Goal: Transaction & Acquisition: Book appointment/travel/reservation

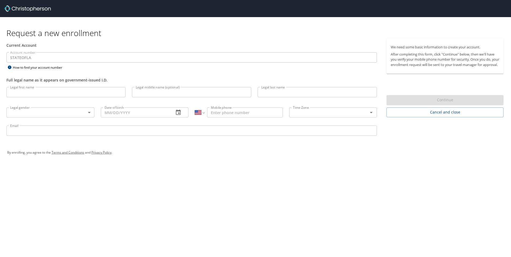
select select "US"
click at [75, 94] on input "Legal first name" at bounding box center [65, 92] width 119 height 10
type input "[PERSON_NAME]"
type input "Michael"
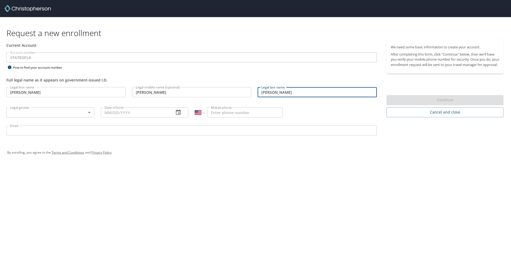
type input "Hayes"
click at [78, 114] on body "Request a new enrollment Current Account Account number STATEOFLA Account numbe…" at bounding box center [255, 128] width 511 height 257
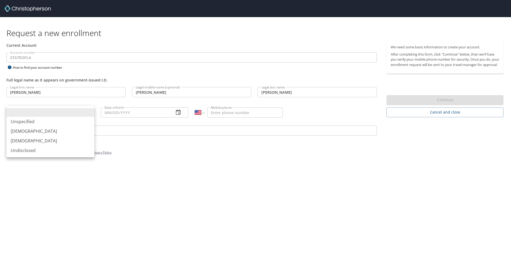
drag, startPoint x: 67, startPoint y: 132, endPoint x: 72, endPoint y: 129, distance: 6.0
click at [67, 132] on li "[DEMOGRAPHIC_DATA]" at bounding box center [50, 131] width 88 height 10
type input "[DEMOGRAPHIC_DATA]"
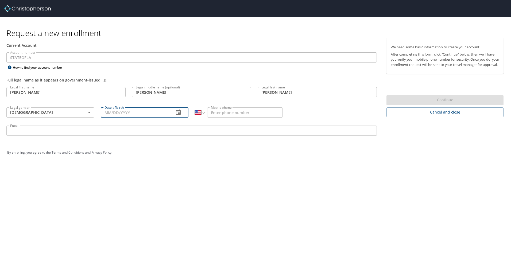
click at [146, 114] on input "Date of birth" at bounding box center [135, 112] width 69 height 10
type input "[DATE]"
click at [234, 111] on input "Mobile phone" at bounding box center [245, 112] width 76 height 10
type input "[PHONE_NUMBER]"
click at [183, 132] on input "Email" at bounding box center [191, 131] width 371 height 10
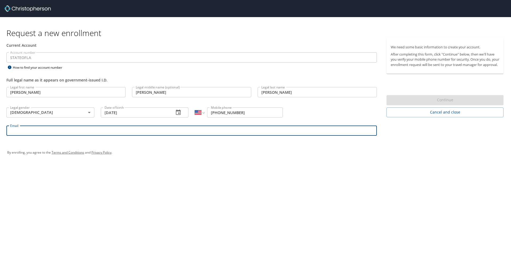
type input "[PERSON_NAME][EMAIL_ADDRESS][PERSON_NAME][DOMAIN_NAME]"
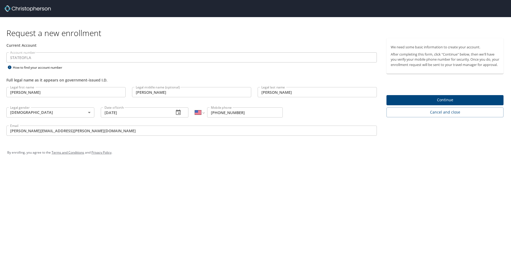
click at [225, 172] on div "Request a new enrollment Current Account Account number STATEOFLA Account numbe…" at bounding box center [255, 128] width 511 height 257
click at [420, 103] on span "Continue" at bounding box center [445, 100] width 109 height 7
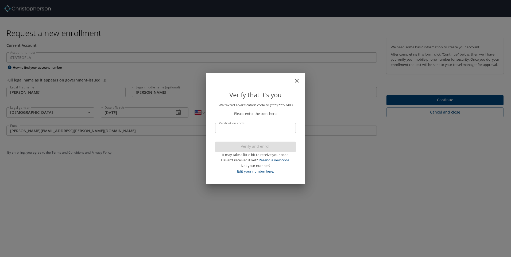
click at [262, 126] on input "Verification code" at bounding box center [255, 128] width 81 height 10
type input "0"
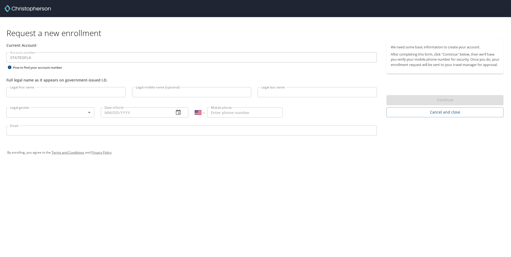
select select "US"
click at [101, 93] on input "Legal first name" at bounding box center [65, 92] width 119 height 10
type input "[PERSON_NAME]"
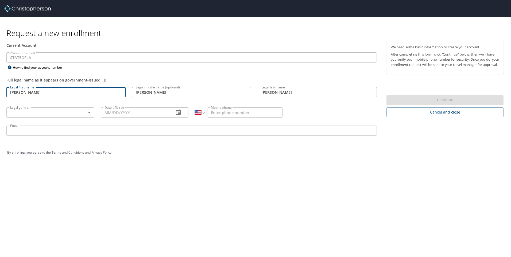
type input "[DEMOGRAPHIC_DATA]"
type input "[DATE]"
type input "[PHONE_NUMBER]"
type input "[PERSON_NAME][EMAIL_ADDRESS][PERSON_NAME][DOMAIN_NAME]"
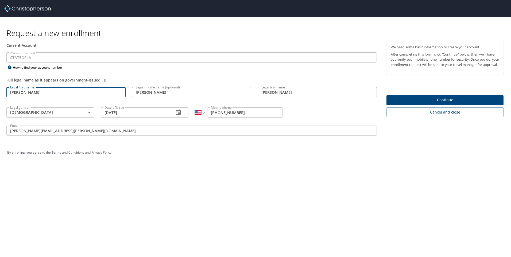
click at [317, 164] on div "By enrolling, you agree to the Terms and Conditions and Privacy Policy ." at bounding box center [255, 153] width 505 height 24
click at [438, 102] on span "Continue" at bounding box center [445, 100] width 109 height 7
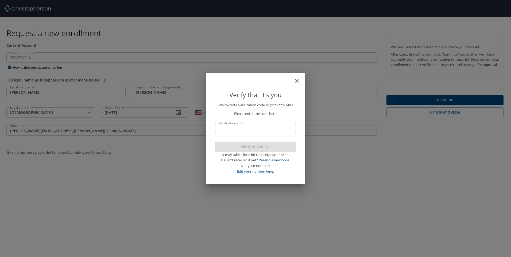
click at [258, 131] on input "Verification code" at bounding box center [255, 128] width 81 height 10
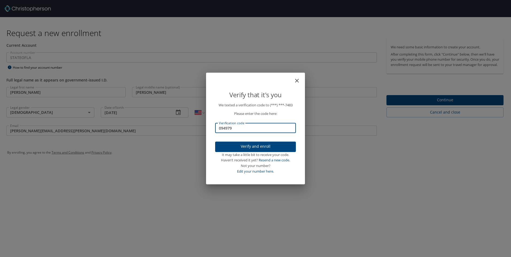
type input "094979"
click at [246, 147] on span "Verify and enroll" at bounding box center [256, 146] width 72 height 7
click at [444, 106] on div "Verify that it's you We texted a verification code to (***) ***- 7483 Please en…" at bounding box center [255, 128] width 511 height 257
click at [444, 103] on div "Verify that it's you We texted a verification code to (***) ***- 7483 Please en…" at bounding box center [255, 128] width 511 height 257
click at [450, 103] on div "Verify that it's you We texted a verification code to (***) ***- 7483 Please en…" at bounding box center [255, 128] width 511 height 257
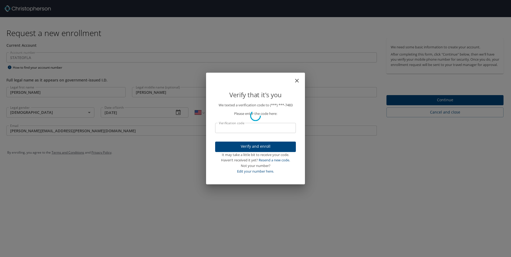
click at [449, 105] on div "Verify that it's you We texted a verification code to (***) ***- 7483 Please en…" at bounding box center [255, 128] width 511 height 257
click at [446, 105] on div "Verify that it's you We texted a verification code to (***) ***- 7483 Please en…" at bounding box center [255, 128] width 511 height 257
click at [3, 22] on div "Verify that it's you We texted a verification code to (***) ***- 7483 Please en…" at bounding box center [255, 128] width 511 height 257
click at [442, 105] on div "Verify that it's you We texted a verification code to (***) ***- 7483 Please en…" at bounding box center [255, 128] width 511 height 257
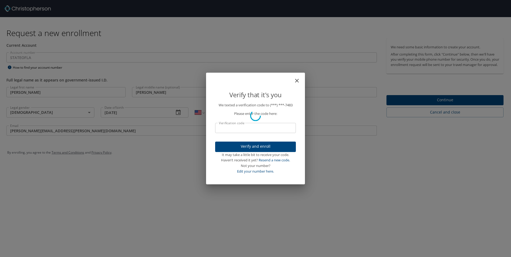
click at [442, 105] on div "Verify that it's you We texted a verification code to (***) ***- 7483 Please en…" at bounding box center [255, 128] width 511 height 257
click at [349, 67] on div "Verify that it's you We texted a verification code to (***) ***- 7483 Please en…" at bounding box center [255, 128] width 511 height 257
click at [429, 104] on div "Verify that it's you We texted a verification code to (***) ***- 7483 Please en…" at bounding box center [255, 128] width 511 height 257
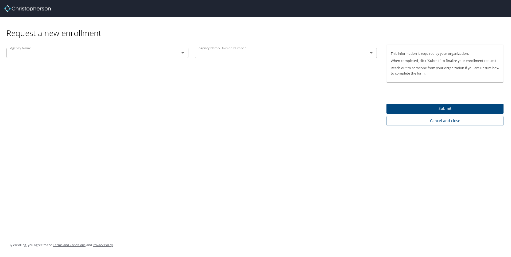
click at [130, 57] on div "Agency Name" at bounding box center [97, 53] width 182 height 10
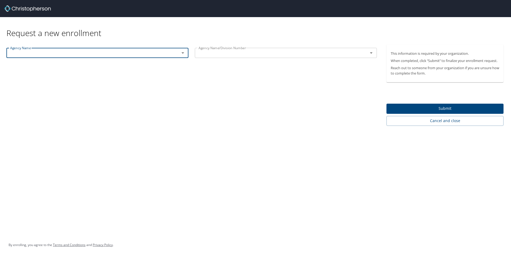
click at [182, 54] on icon "Open" at bounding box center [183, 53] width 6 height 6
click at [183, 55] on icon "Open" at bounding box center [183, 53] width 6 height 6
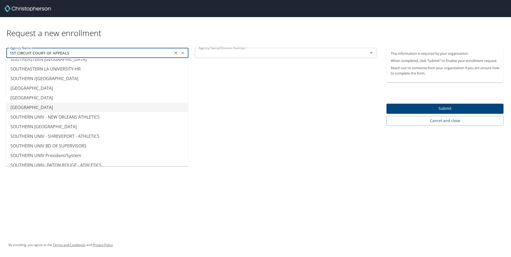
scroll to position [4091, 0]
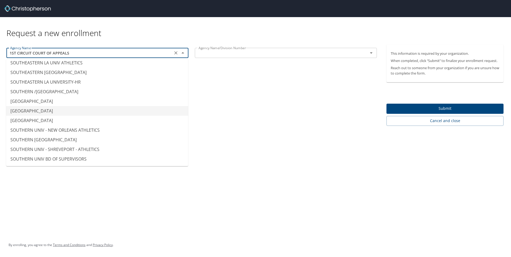
click at [102, 106] on li "SOUTHERN UNIV - BATON ROUGE" at bounding box center [97, 111] width 182 height 10
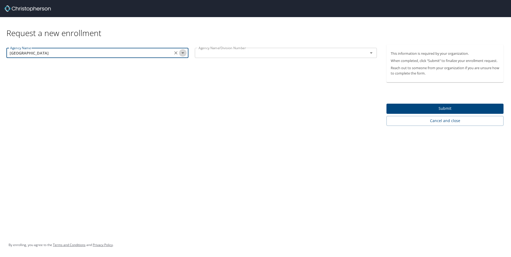
click at [184, 53] on icon "Open" at bounding box center [183, 53] width 6 height 6
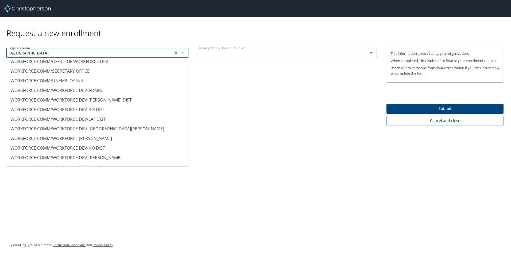
scroll to position [5441, 0]
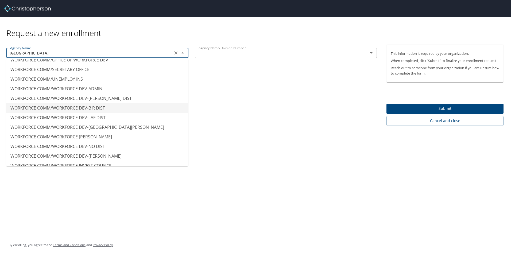
type input "WORKFORCE COMM/WORKFORCE DEV-B R DIST"
click at [267, 88] on div "Agency Name WORKFORCE COMM/WORKFORCE DEV-B R DIST Agency Name Agency Name/Divis…" at bounding box center [191, 85] width 383 height 81
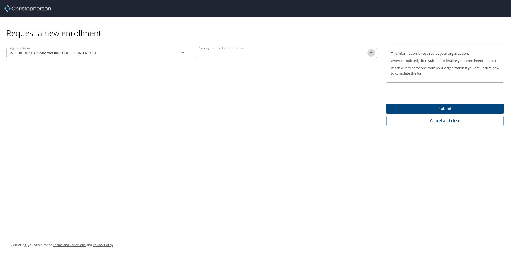
click at [369, 52] on icon "Open" at bounding box center [371, 53] width 6 height 6
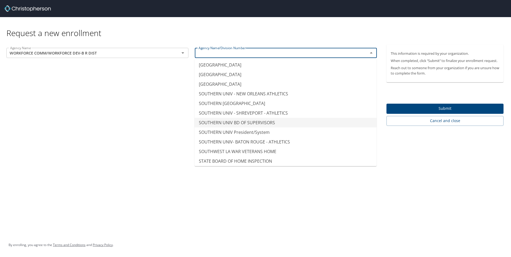
scroll to position [4091, 0]
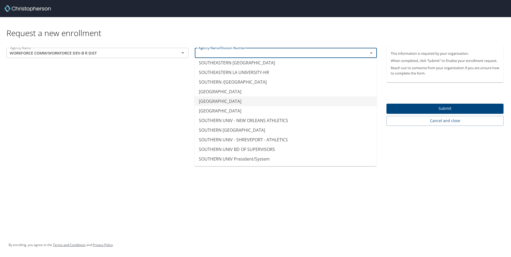
click at [276, 97] on li "SOUTHERN UNIV - BATON ROUGE" at bounding box center [286, 102] width 182 height 10
type input "SOUTHERN UNIV - BATON ROUGE"
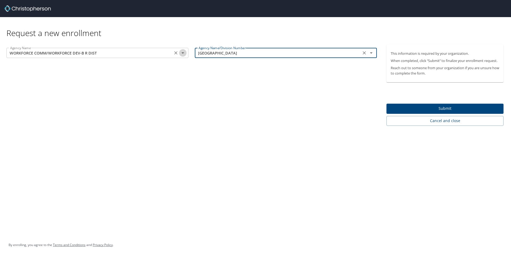
click at [182, 53] on icon "Open" at bounding box center [183, 52] width 3 height 1
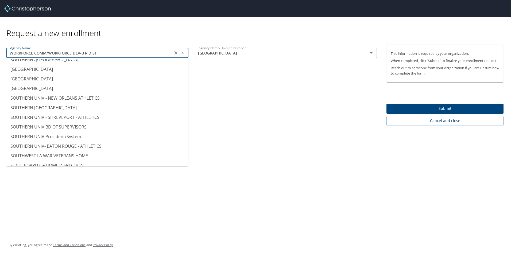
scroll to position [4104, 0]
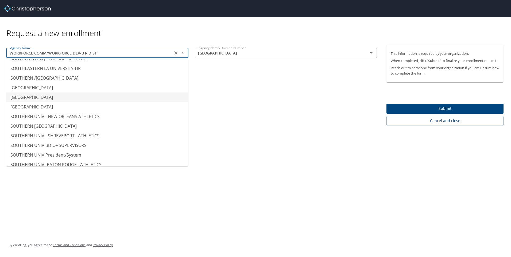
click at [112, 93] on li "SOUTHERN UNIV - BATON ROUGE" at bounding box center [97, 98] width 182 height 10
type input "SOUTHERN UNIV - BATON ROUGE"
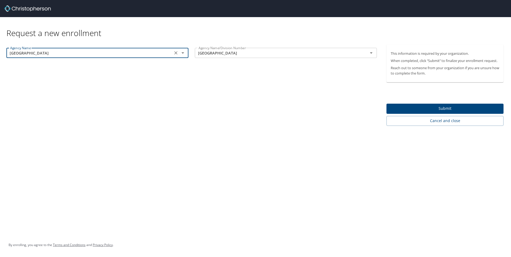
click at [419, 107] on span "Submit" at bounding box center [445, 108] width 109 height 7
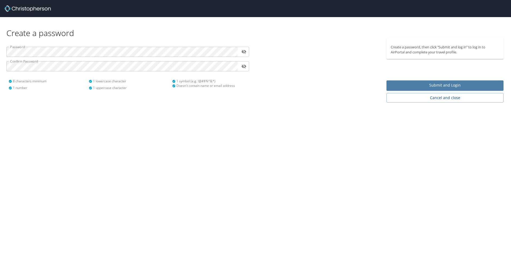
click at [454, 82] on span "Submit and Login" at bounding box center [445, 85] width 109 height 7
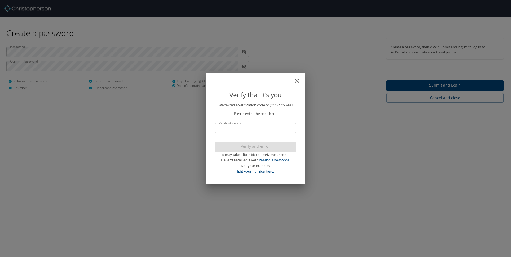
click at [259, 126] on input "Verification code" at bounding box center [255, 128] width 81 height 10
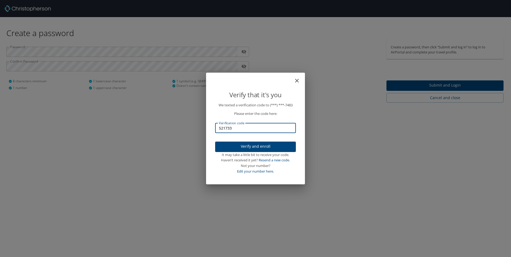
type input "521733"
click at [268, 146] on span "Verify and enroll" at bounding box center [256, 146] width 72 height 7
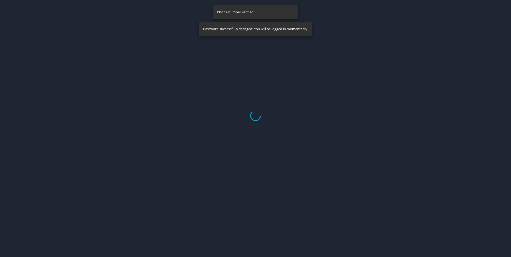
select select "US"
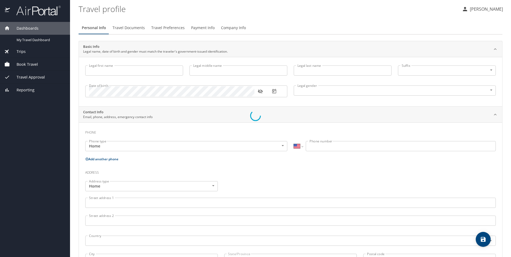
type input "[PERSON_NAME]"
type input "Michael"
type input "Hayes"
type input "[DEMOGRAPHIC_DATA]"
select select "US"
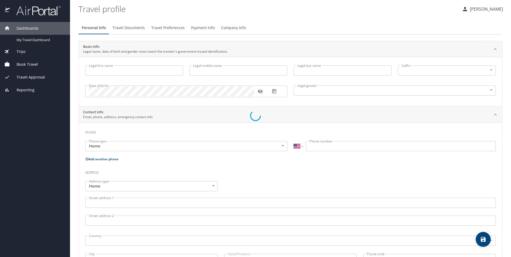
select select "US"
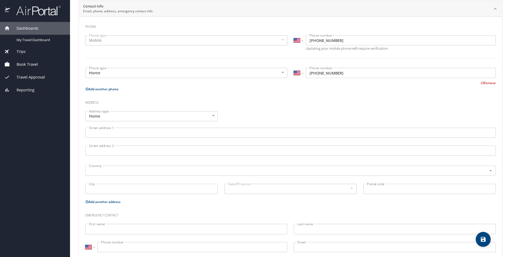
scroll to position [107, 0]
click at [164, 133] on input "Street address 1" at bounding box center [290, 132] width 411 height 10
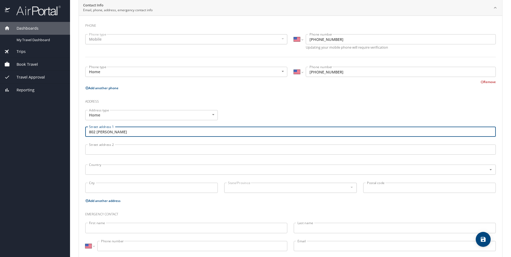
type input "802 Rue Michelle"
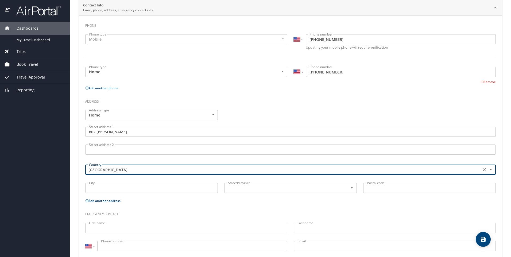
type input "United States of America"
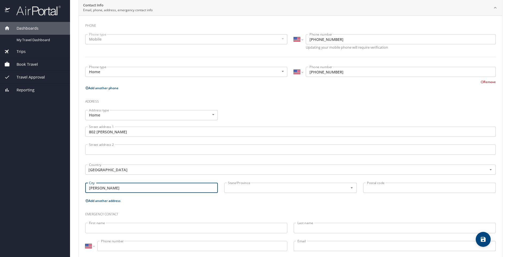
type input "Baker"
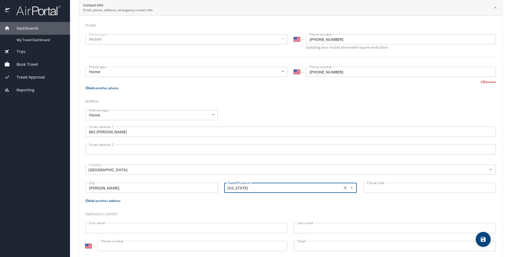
type input "Louisiana"
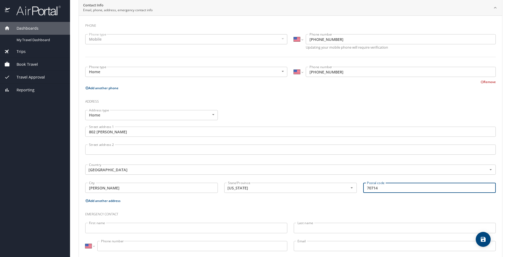
type input "70714"
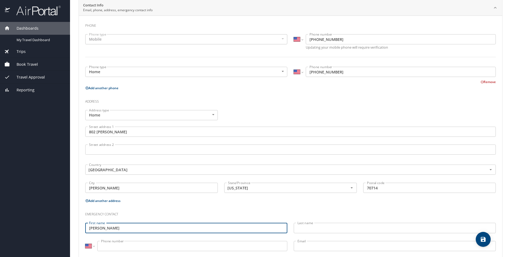
type input "[PERSON_NAME]"
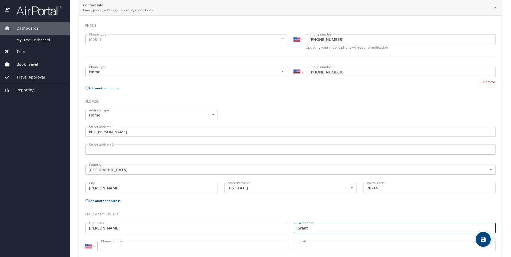
type input "Grant"
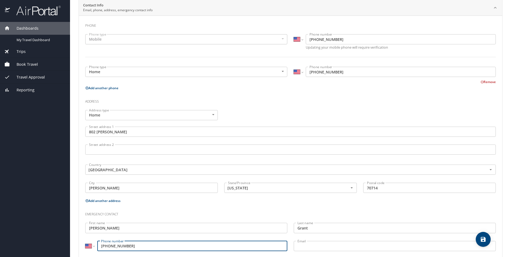
type input "(225) 610-3775"
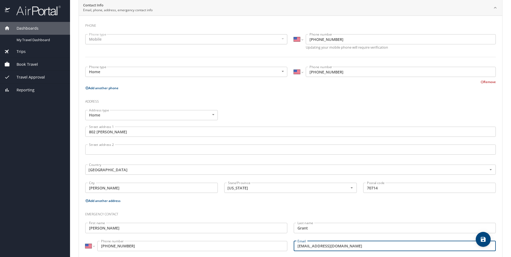
type input "akira.jelani@gmail.com"
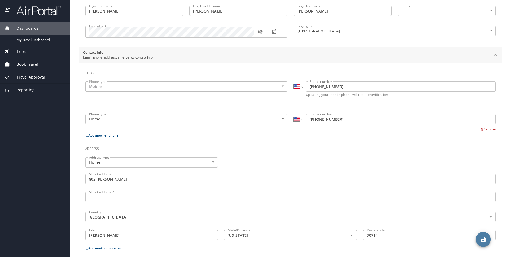
scroll to position [119, 0]
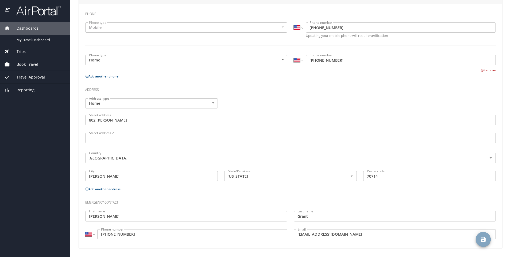
click at [483, 238] on icon "save" at bounding box center [483, 239] width 6 height 6
select select "US"
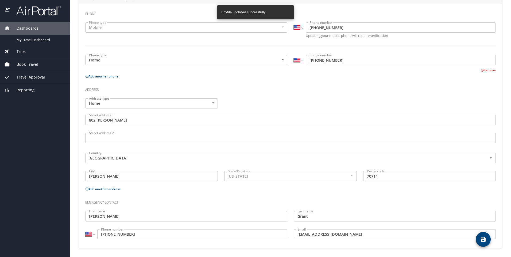
select select "US"
click at [114, 187] on button "Add another address" at bounding box center [102, 189] width 35 height 5
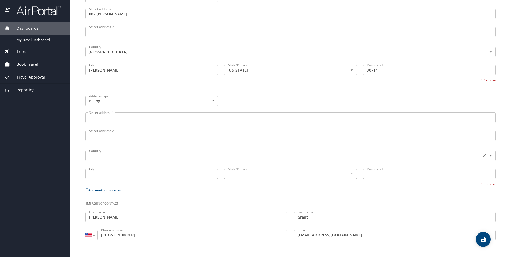
scroll to position [226, 0]
click at [211, 101] on body "Dashboards My Travel Dashboard Trips Current / Future Trips Past Trips Trips Mi…" at bounding box center [255, 128] width 511 height 257
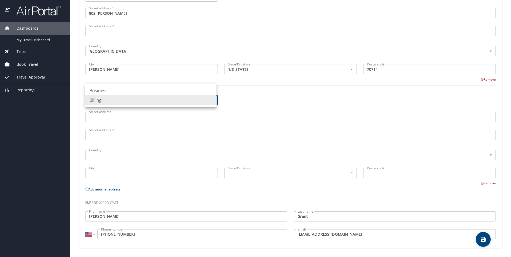
click at [289, 99] on div at bounding box center [255, 128] width 511 height 257
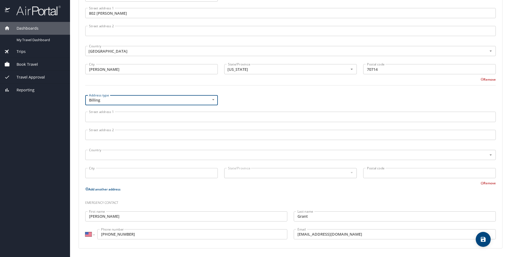
click at [481, 184] on button "Remove" at bounding box center [488, 183] width 15 height 5
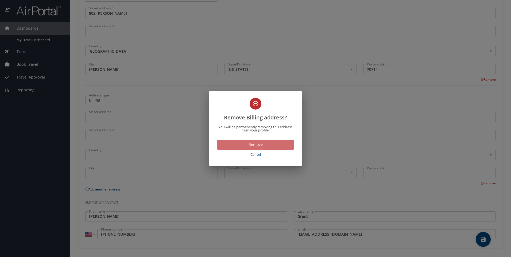
click at [281, 143] on span "Remove" at bounding box center [256, 144] width 68 height 7
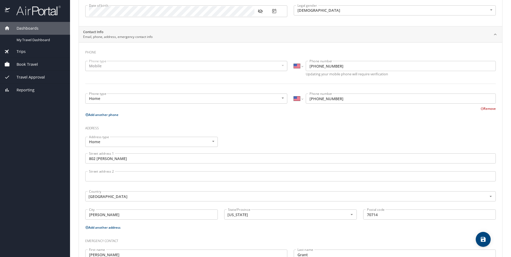
scroll to position [0, 0]
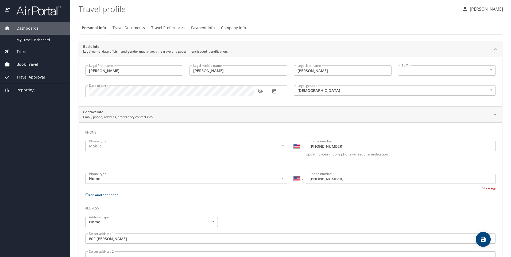
click at [124, 24] on button "Travel Documents" at bounding box center [128, 27] width 39 height 13
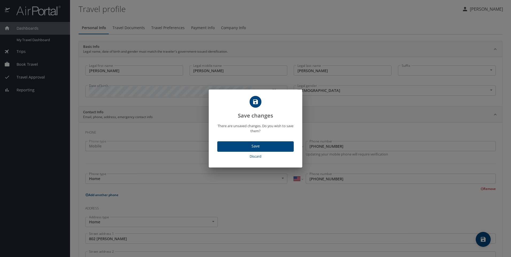
click at [263, 143] on span "Save" at bounding box center [256, 146] width 68 height 7
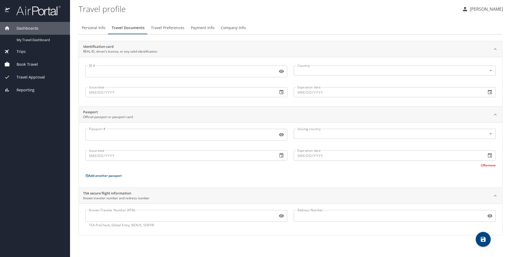
click at [245, 70] on input "ID #" at bounding box center [180, 71] width 190 height 10
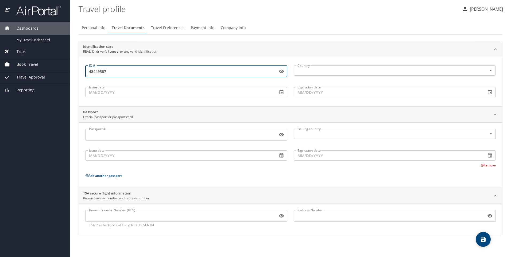
type input "48449387"
click at [255, 94] on input "Issue date" at bounding box center [179, 92] width 188 height 10
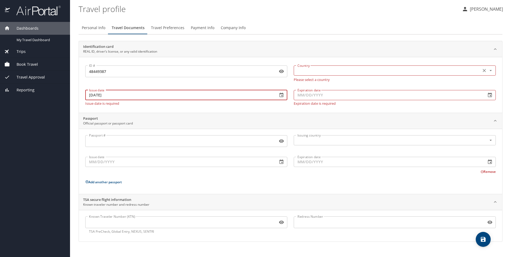
type input "09/12/2022"
click at [342, 72] on input "text" at bounding box center [386, 70] width 183 height 7
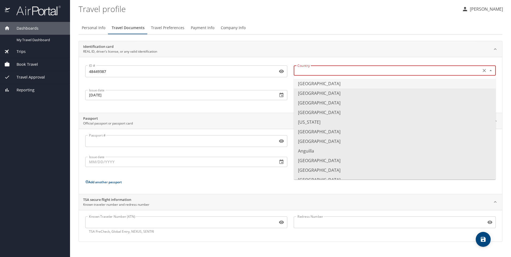
click at [344, 82] on li "United States of America" at bounding box center [395, 84] width 202 height 10
type input "United States of America"
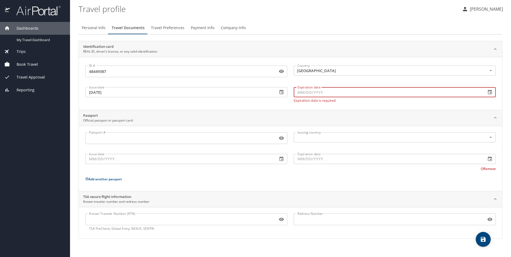
click at [340, 94] on input "Expiration date" at bounding box center [388, 92] width 188 height 10
type input "2_/__/____"
type input "02/26/2031"
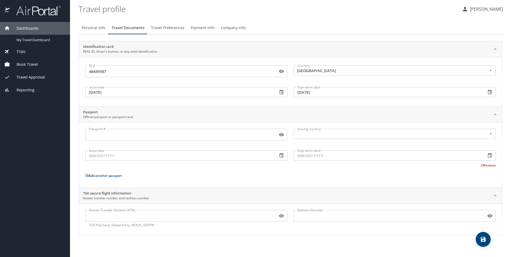
click at [199, 102] on div "Issue date 09/12/2022 Issue date" at bounding box center [186, 92] width 209 height 20
click at [479, 240] on span "save" at bounding box center [483, 239] width 15 height 6
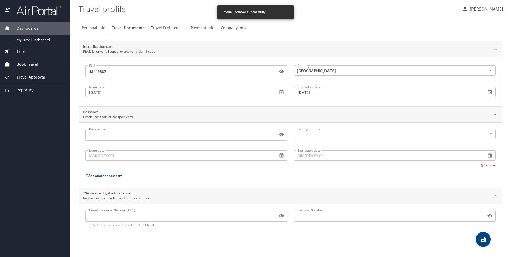
click at [171, 27] on span "Travel Preferences" at bounding box center [167, 28] width 33 height 7
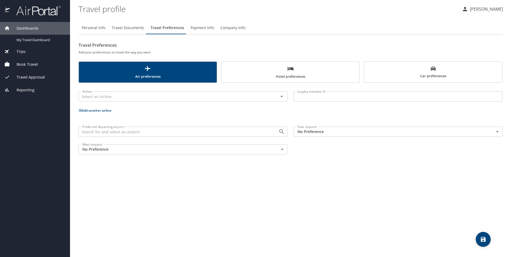
click at [195, 28] on span "Payment Info" at bounding box center [203, 28] width 24 height 7
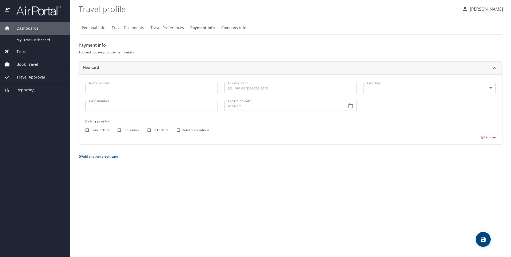
click at [224, 28] on span "Company Info" at bounding box center [233, 28] width 25 height 7
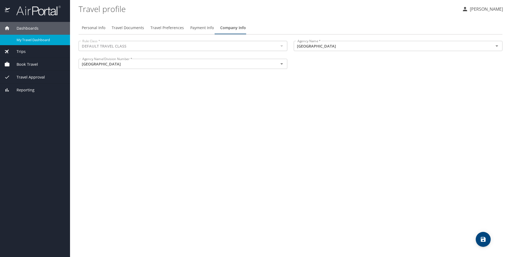
click at [32, 40] on span "My Travel Dashboard" at bounding box center [40, 39] width 47 height 5
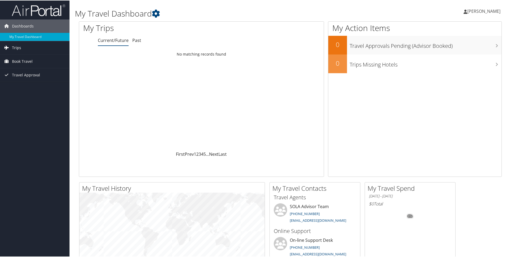
click at [36, 46] on link "Trips" at bounding box center [35, 47] width 70 height 13
click at [37, 83] on link "Book Travel" at bounding box center [35, 84] width 70 height 13
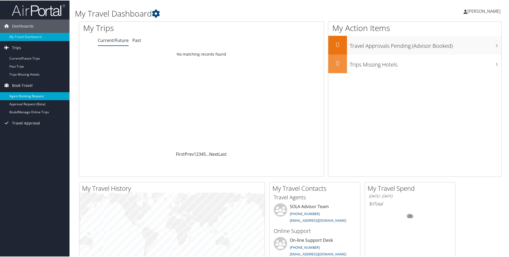
click at [49, 97] on link "Agent Booking Request" at bounding box center [35, 96] width 70 height 8
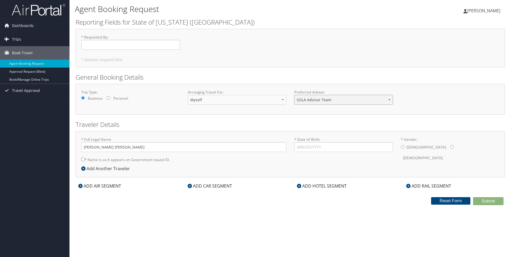
click at [317, 101] on select "SOLA Advisor Team" at bounding box center [343, 100] width 99 height 10
click at [452, 84] on div "Trip Type: Business Personal Arranging Travel For: Myself Another Traveler Gues…" at bounding box center [290, 99] width 429 height 31
click at [131, 44] on input "* Requested By : Required" at bounding box center [130, 45] width 99 height 10
type input "[PERSON_NAME]"
click at [104, 161] on label "* Name is as it appears on Government issued ID." at bounding box center [125, 160] width 89 height 10
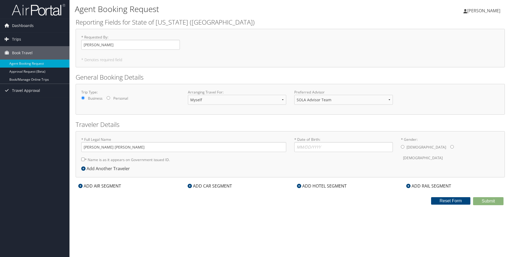
click at [85, 161] on input "* Name is as it appears on Government issued ID." at bounding box center [82, 159] width 3 height 3
checkbox input "true"
click at [330, 148] on input "* Date of Birth: Invalid Date" at bounding box center [343, 147] width 99 height 10
type input "[DATE]"
click at [405, 146] on div "[DEMOGRAPHIC_DATA] [DEMOGRAPHIC_DATA]" at bounding box center [450, 152] width 99 height 21
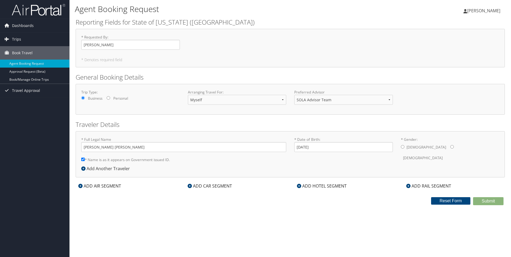
click at [403, 148] on input "* Gender: [DEMOGRAPHIC_DATA] [DEMOGRAPHIC_DATA]" at bounding box center [402, 146] width 3 height 3
radio input "true"
click at [110, 169] on div "Add Another Traveler" at bounding box center [106, 168] width 51 height 6
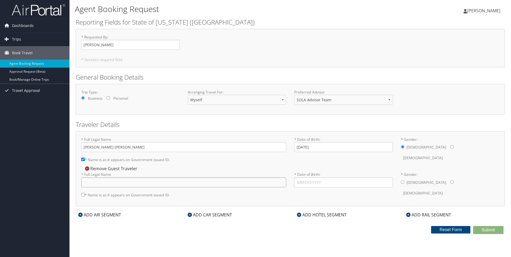
click at [210, 183] on input "* Full Legal Name" at bounding box center [183, 183] width 205 height 10
type input "[PERSON_NAME]"
click at [302, 183] on input "* Date of Birth: Invalid Date" at bounding box center [343, 183] width 99 height 10
type input "[DATE]"
click at [451, 182] on input "* Gender: [DEMOGRAPHIC_DATA] [DEMOGRAPHIC_DATA]" at bounding box center [452, 181] width 3 height 3
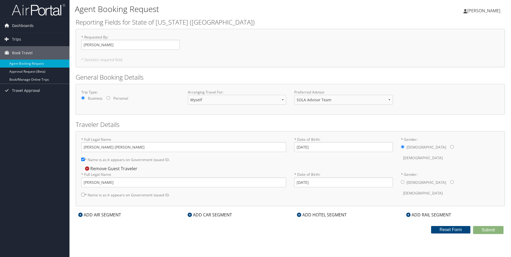
radio input "true"
click at [86, 195] on label "* Name is as it appears on Government issued ID." at bounding box center [125, 195] width 89 height 10
click at [85, 195] on input "* Name is as it appears on Government issued ID." at bounding box center [82, 194] width 3 height 3
checkbox input "true"
click at [94, 183] on input "[PERSON_NAME]" at bounding box center [183, 183] width 205 height 10
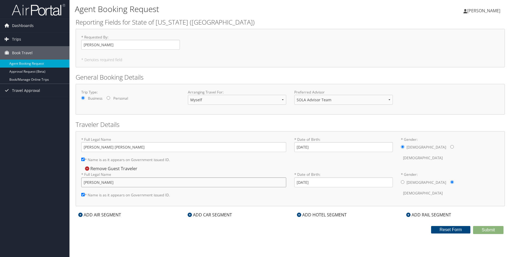
type input "[PERSON_NAME]"
click at [88, 168] on icon at bounding box center [87, 169] width 4 height 4
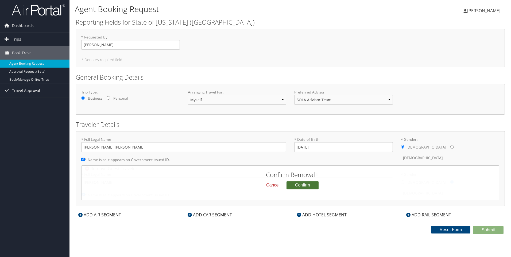
click at [311, 187] on button "Confirm" at bounding box center [303, 185] width 32 height 8
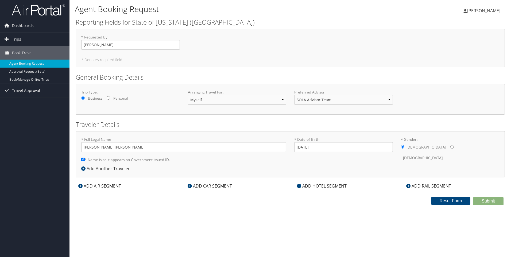
click at [84, 187] on div "ADD AIR SEGMENT" at bounding box center [100, 186] width 48 height 6
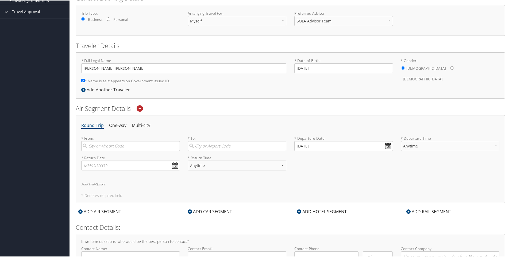
scroll to position [80, 0]
click at [118, 143] on input "search" at bounding box center [130, 145] width 99 height 10
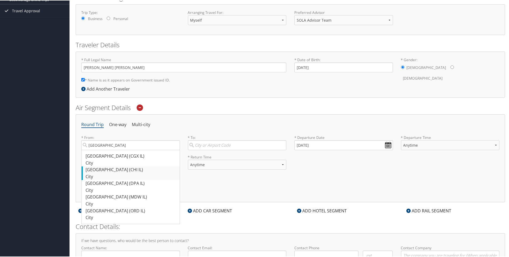
click at [125, 170] on div "[GEOGRAPHIC_DATA] (CHI IL)" at bounding box center [131, 169] width 91 height 7
click at [125, 150] on input "[GEOGRAPHIC_DATA]" at bounding box center [130, 145] width 99 height 10
type input "[GEOGRAPHIC_DATA] (CHI IL)"
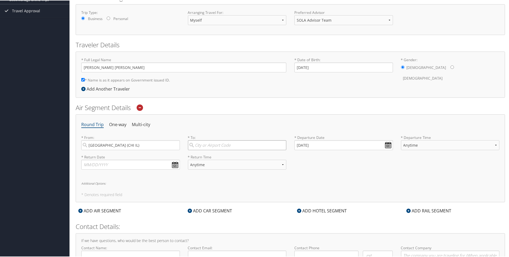
click at [254, 146] on input "search" at bounding box center [237, 145] width 99 height 10
click at [137, 147] on input "[GEOGRAPHIC_DATA] (CHI IL)" at bounding box center [130, 145] width 99 height 10
click at [175, 145] on input "[GEOGRAPHIC_DATA] (CHI IL)" at bounding box center [130, 145] width 99 height 10
click at [159, 145] on input "search" at bounding box center [130, 145] width 99 height 10
click at [134, 158] on div "Baton Rouge (BTR LA)" at bounding box center [131, 155] width 91 height 7
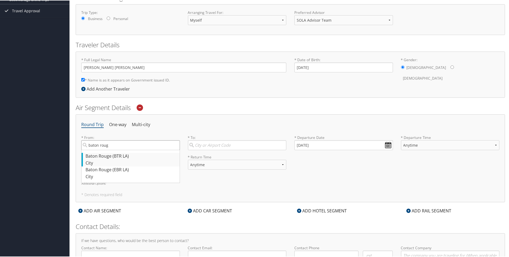
click at [134, 150] on input "baton roug" at bounding box center [130, 145] width 99 height 10
type input "Baton Rouge (BTR LA)"
click at [219, 143] on input "search" at bounding box center [237, 145] width 99 height 10
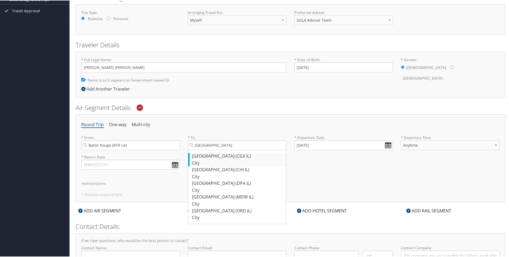
drag, startPoint x: 230, startPoint y: 166, endPoint x: 234, endPoint y: 165, distance: 3.5
click at [234, 165] on ul "[GEOGRAPHIC_DATA] (CGX IL) City 2171 2171 [GEOGRAPHIC_DATA] ([GEOGRAPHIC_DATA])…" at bounding box center [237, 186] width 99 height 74
drag, startPoint x: 234, startPoint y: 165, endPoint x: 213, endPoint y: 171, distance: 21.2
click at [213, 171] on div "[GEOGRAPHIC_DATA] (CHI IL)" at bounding box center [237, 169] width 91 height 7
click at [213, 150] on input "[GEOGRAPHIC_DATA]" at bounding box center [237, 145] width 99 height 10
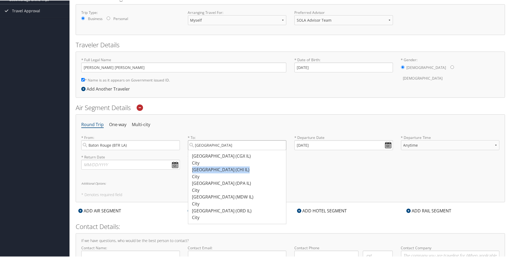
type input "[GEOGRAPHIC_DATA] (CHI IL)"
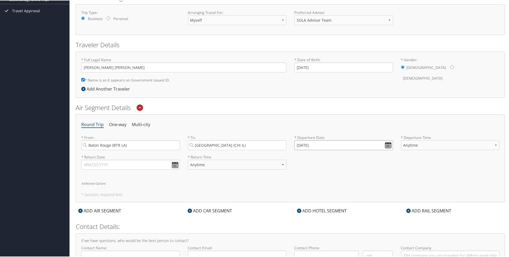
click at [387, 145] on input "[DATE]" at bounding box center [343, 145] width 99 height 10
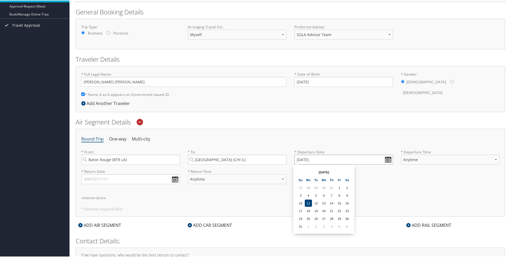
scroll to position [59, 0]
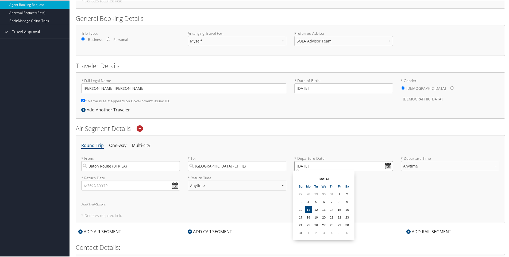
click at [387, 166] on input "[DATE]" at bounding box center [343, 166] width 99 height 10
click at [349, 177] on th at bounding box center [347, 178] width 7 height 7
click at [301, 217] on td "21" at bounding box center [300, 216] width 7 height 7
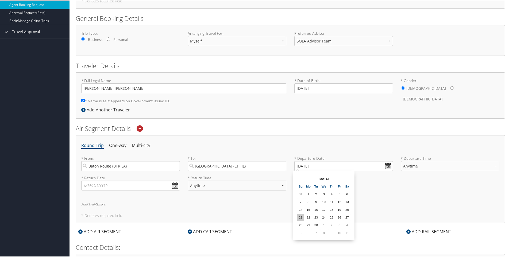
type input "[DATE]"
click at [493, 167] on select "Anytime Early Morning (5AM-7AM) Morning (7AM-12PM) Afternoon (12PM-5PM) Evening…" at bounding box center [450, 166] width 99 height 10
click at [392, 184] on div "* Return Date Dates must be valid * Return Time Anytime Early Morning (5AM-7AM)…" at bounding box center [290, 185] width 426 height 20
click at [492, 166] on select "Anytime Early Morning (5AM-7AM) Morning (7AM-12PM) Afternoon (12PM-5PM) Evening…" at bounding box center [450, 166] width 99 height 10
select select "7AM-12PM"
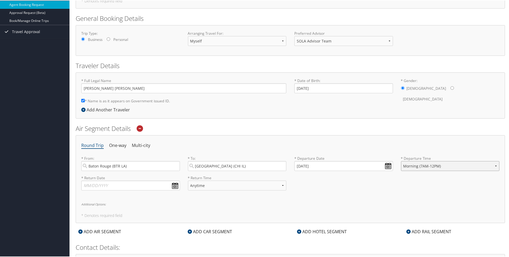
click at [401, 161] on select "Anytime Early Morning (5AM-7AM) Morning (7AM-12PM) Afternoon (12PM-5PM) Evening…" at bounding box center [450, 166] width 99 height 10
click at [173, 186] on input "text" at bounding box center [130, 185] width 99 height 10
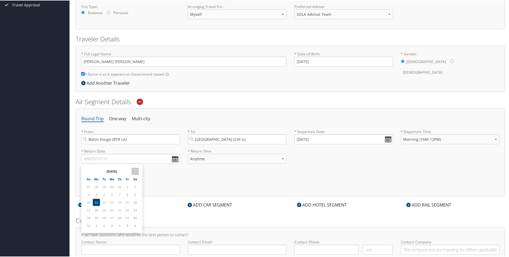
click at [138, 170] on th at bounding box center [135, 170] width 7 height 7
click at [120, 210] on td "25" at bounding box center [119, 209] width 7 height 7
type input "[DATE]"
click at [283, 157] on select "Anytime Early Morning (5AM-7AM) Morning (7AM-12PM) Afternoon (12PM-5PM) Evening…" at bounding box center [237, 158] width 99 height 10
click at [318, 114] on ul "Round Trip One-way Multi-city" at bounding box center [290, 119] width 418 height 10
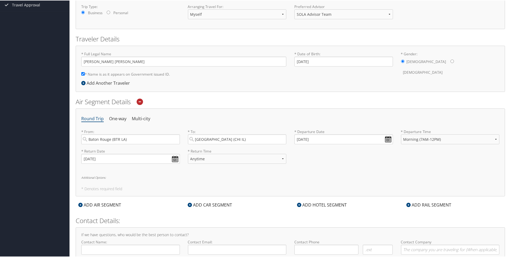
scroll to position [113, 0]
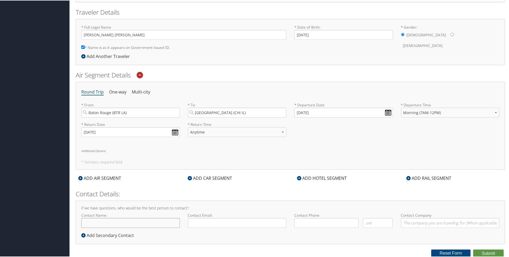
click at [137, 221] on input "Contact Name:" at bounding box center [130, 223] width 99 height 10
click at [154, 224] on input "[PERSON_NAME]" at bounding box center [130, 223] width 99 height 10
type input "[PERSON_NAME]"
type input "[PERSON_NAME][EMAIL_ADDRESS][PERSON_NAME][DOMAIN_NAME]"
type input "[PHONE_NUMBER]"
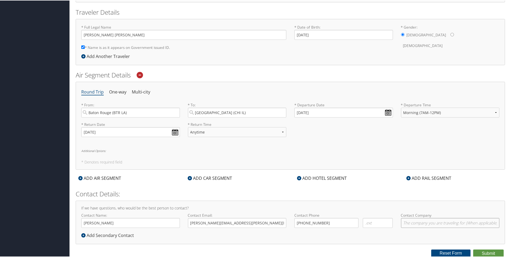
click at [417, 224] on input "Contact Company" at bounding box center [450, 223] width 99 height 10
type input "[GEOGRAPHIC_DATA]"
click at [486, 249] on button "Submit" at bounding box center [488, 253] width 30 height 8
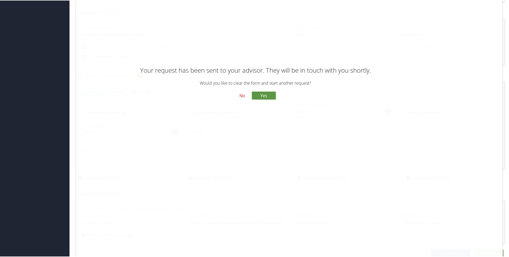
click at [241, 94] on button "No" at bounding box center [242, 95] width 14 height 9
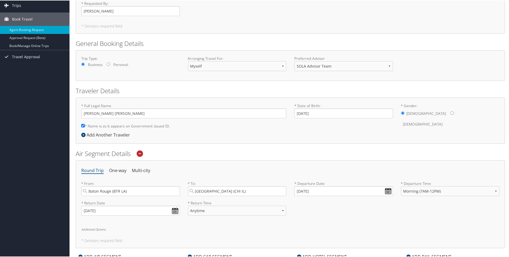
scroll to position [0, 0]
